Goal: Information Seeking & Learning: Understand process/instructions

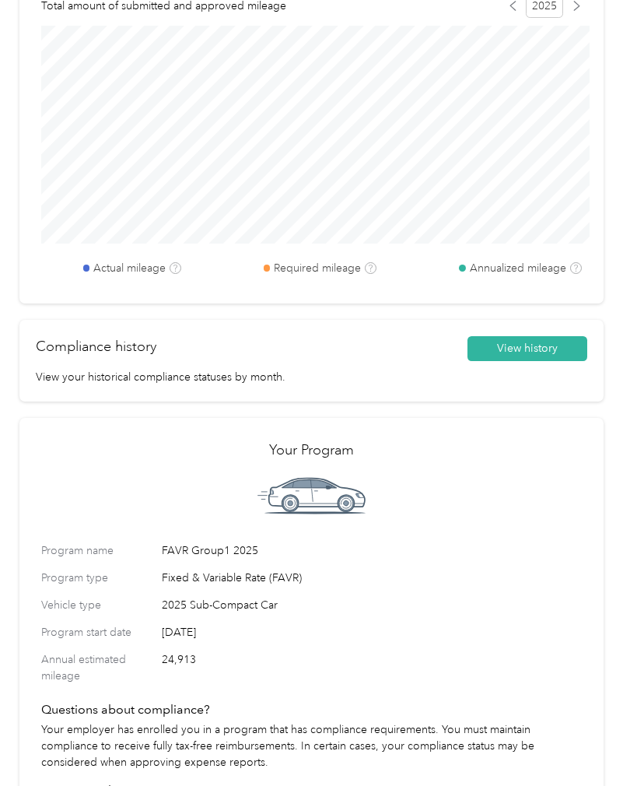
scroll to position [566, 0]
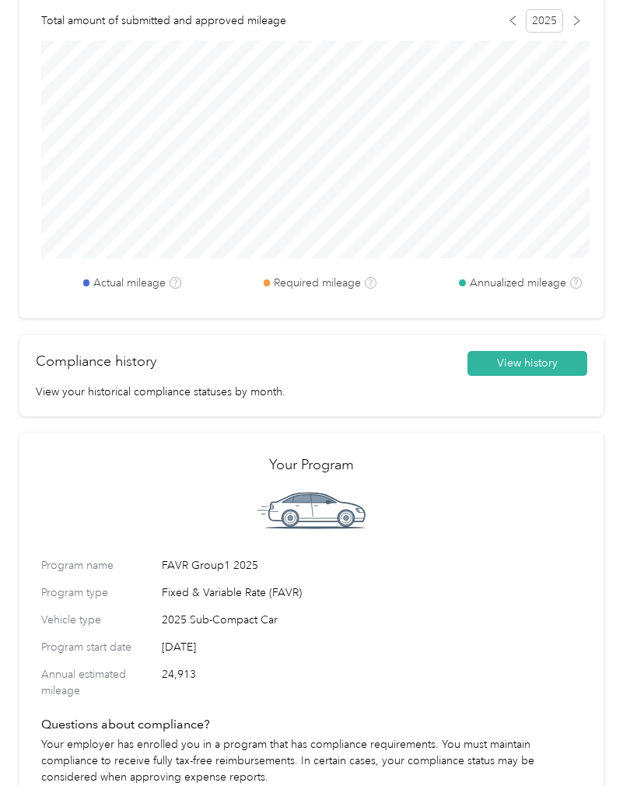
click at [540, 356] on button "View history" at bounding box center [528, 363] width 120 height 25
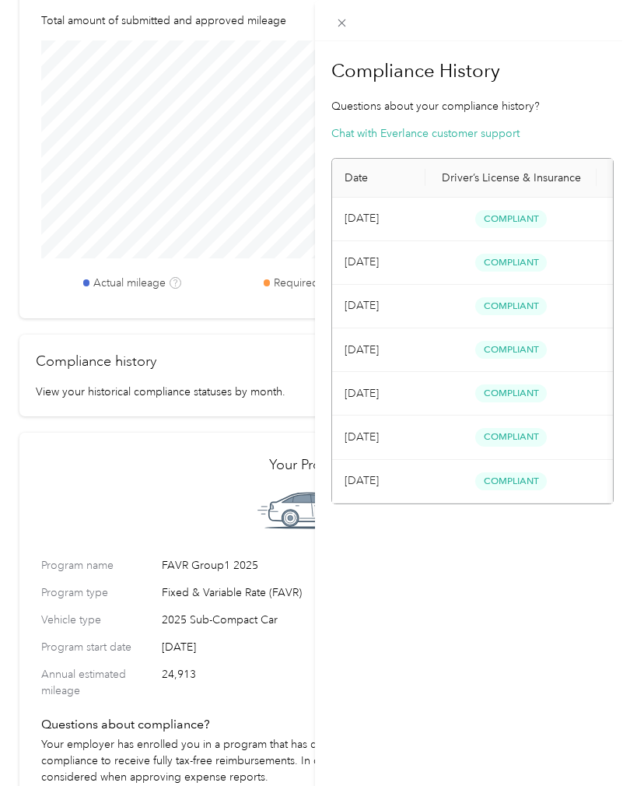
click at [119, 484] on div "Compliance History Questions about your compliance history? Chat with Everlance…" at bounding box center [315, 393] width 630 height 786
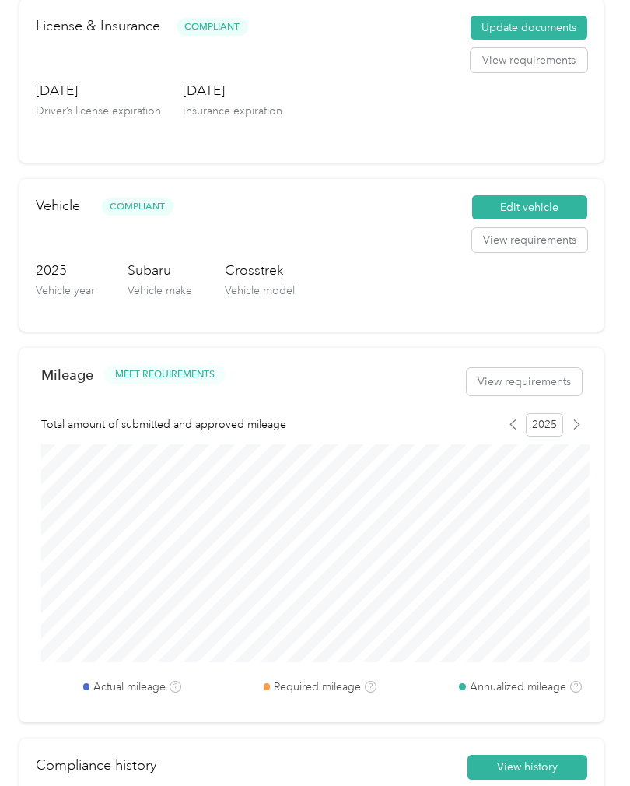
scroll to position [208, 0]
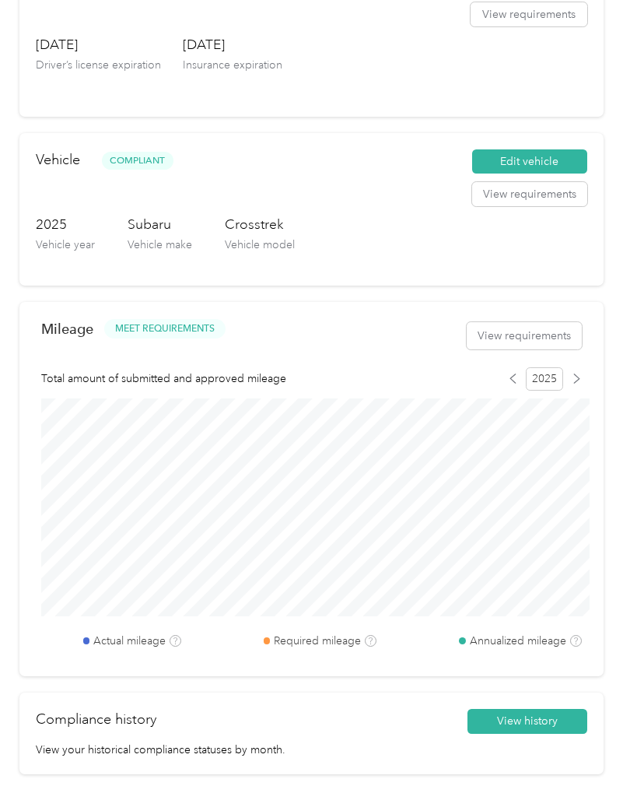
click at [517, 378] on icon at bounding box center [513, 378] width 10 height 10
click at [515, 378] on icon at bounding box center [513, 378] width 10 height 10
click at [582, 375] on icon at bounding box center [577, 378] width 10 height 10
click at [566, 328] on button "View requirements" at bounding box center [524, 335] width 115 height 27
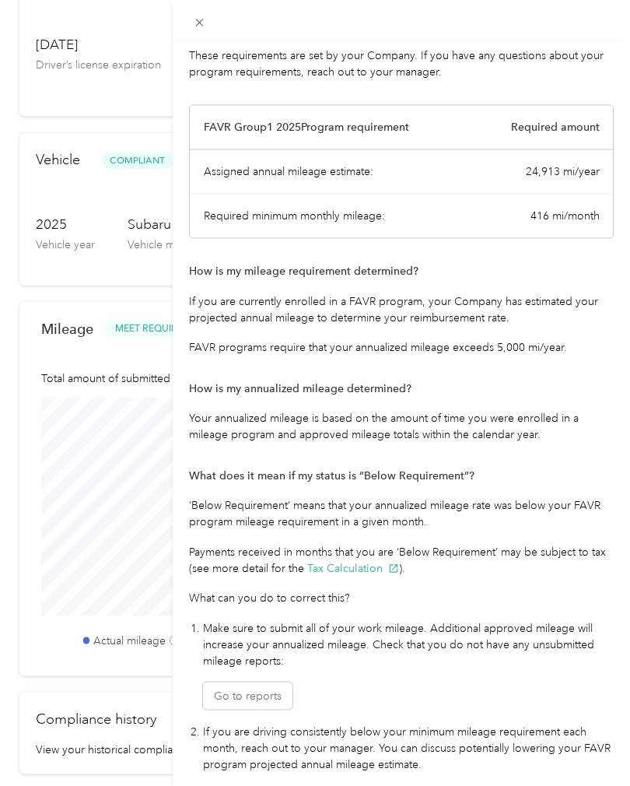
scroll to position [42, 0]
click at [201, 19] on icon at bounding box center [199, 22] width 13 height 13
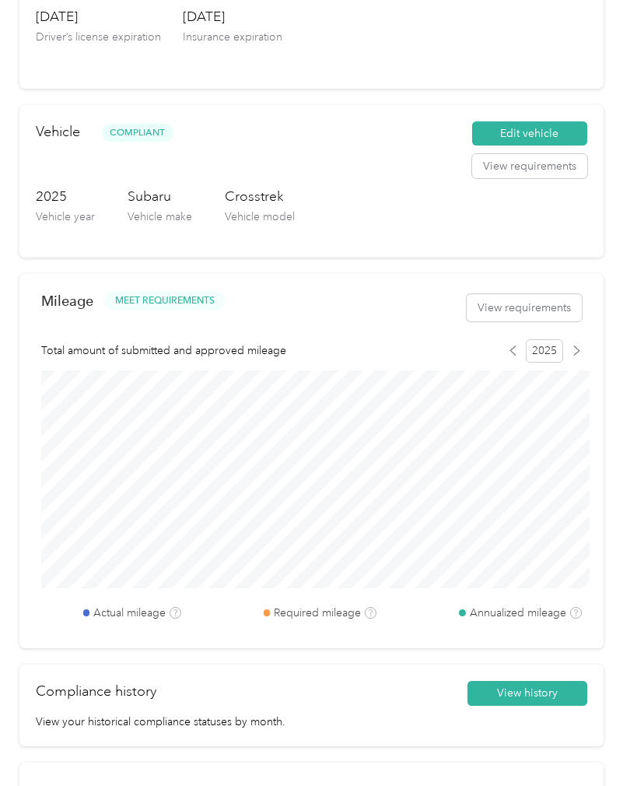
scroll to position [245, 0]
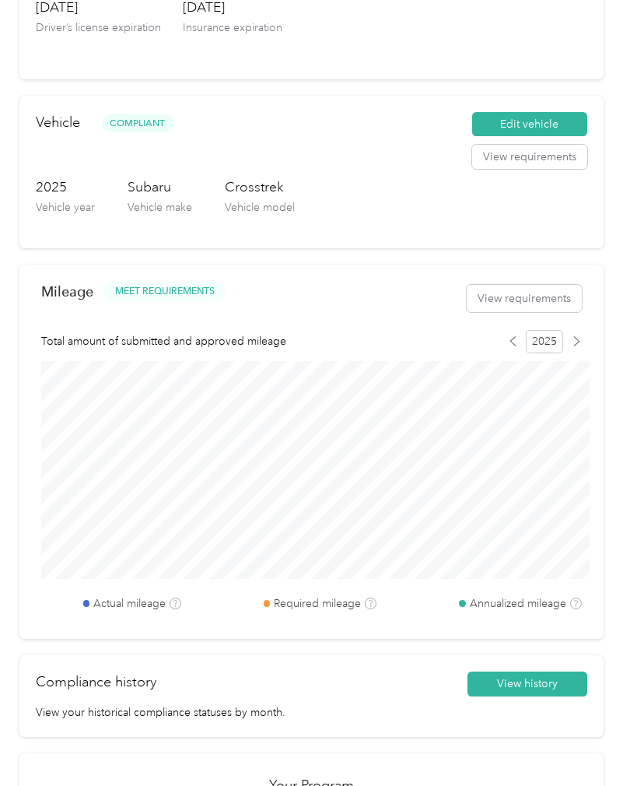
click at [376, 552] on div "Mileage MEET REQUIREMENTS View requirements Total amount of submitted and appro…" at bounding box center [311, 452] width 584 height 375
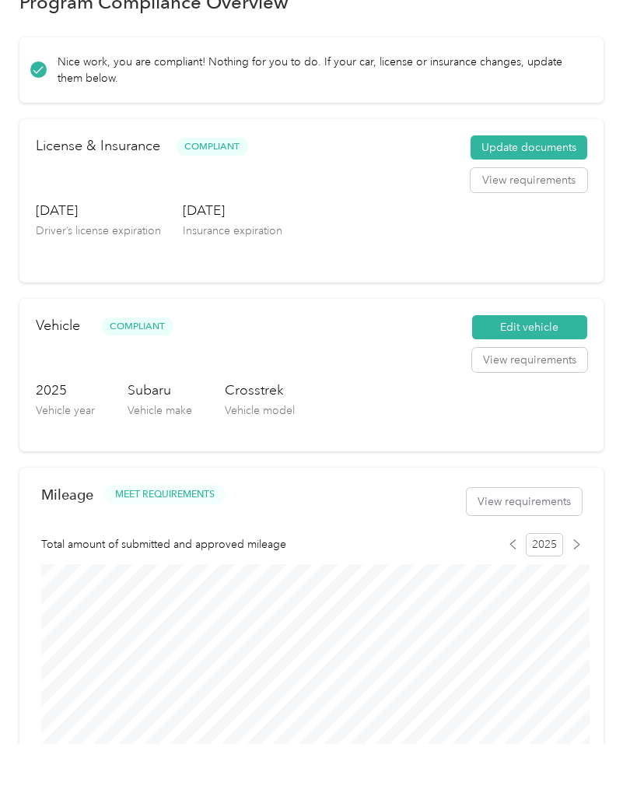
scroll to position [0, 0]
